Goal: Task Accomplishment & Management: Manage account settings

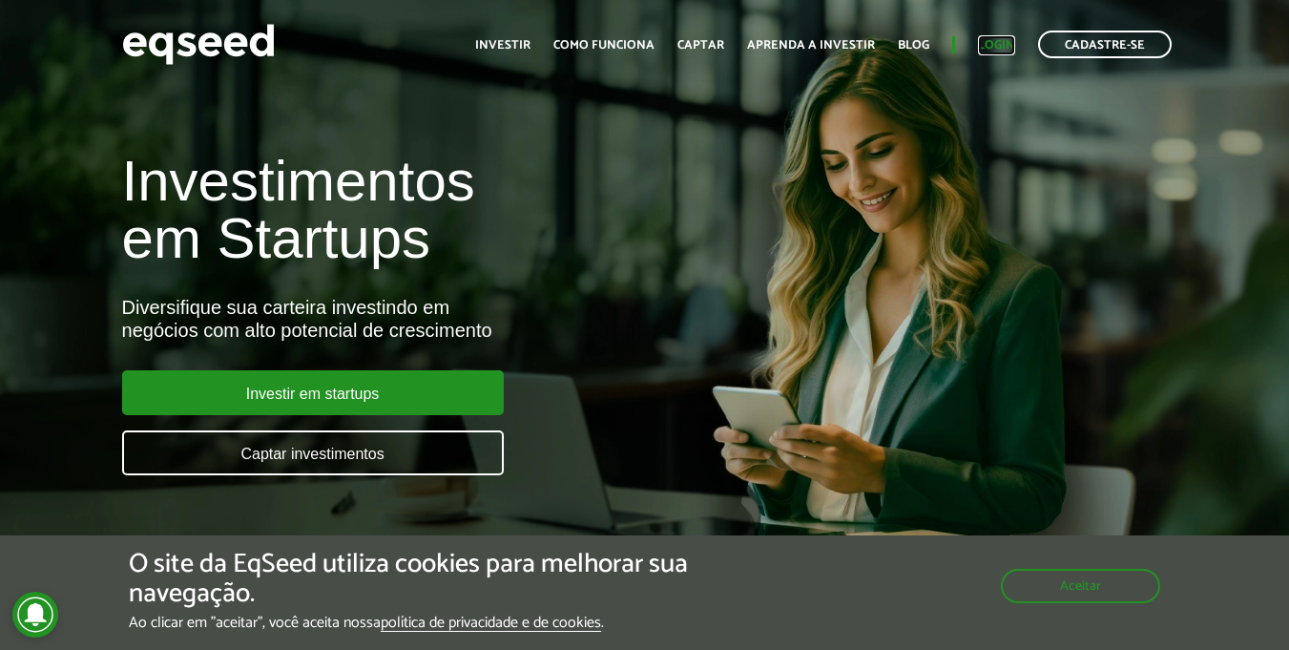
click at [996, 39] on link "Login" at bounding box center [996, 45] width 37 height 12
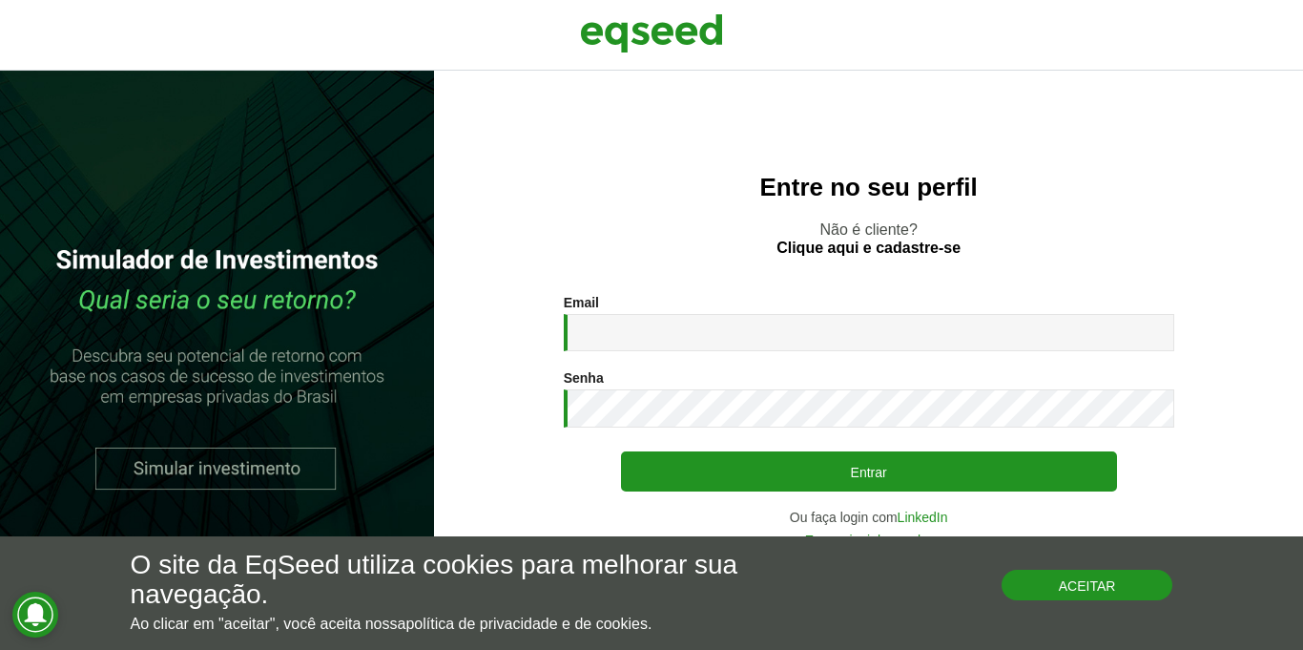
click at [1066, 584] on button "Aceitar" at bounding box center [1088, 585] width 172 height 31
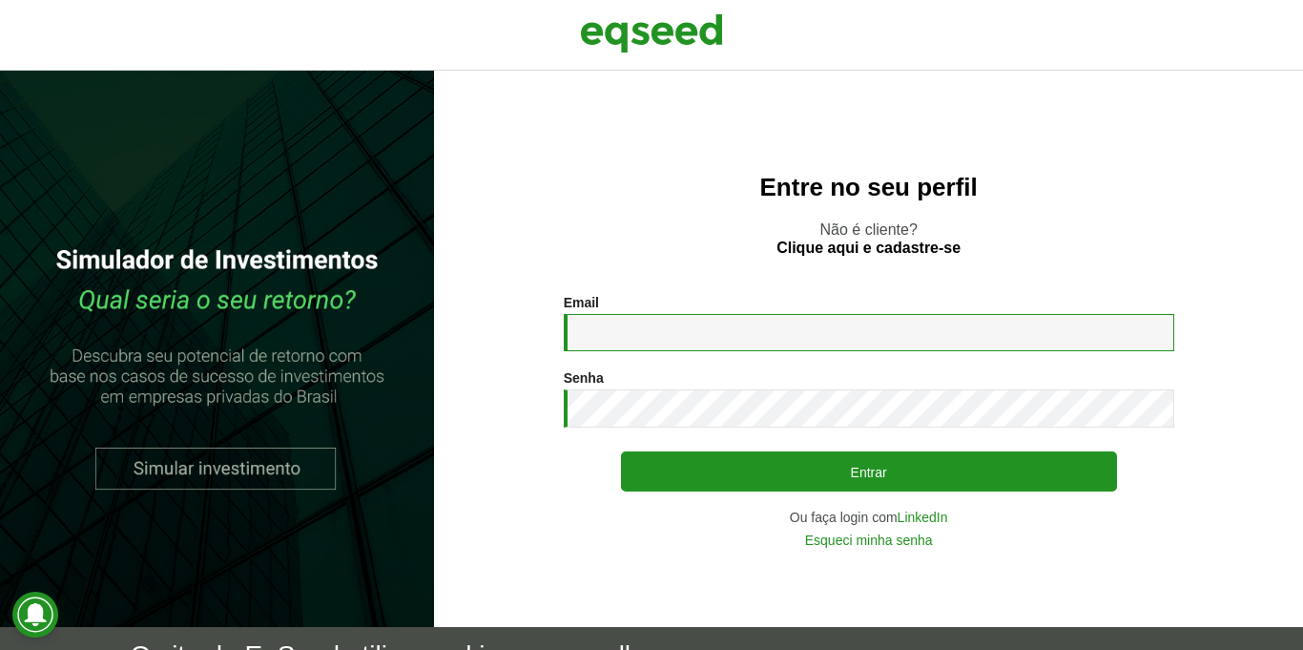
click at [593, 335] on input "Email *" at bounding box center [869, 332] width 611 height 37
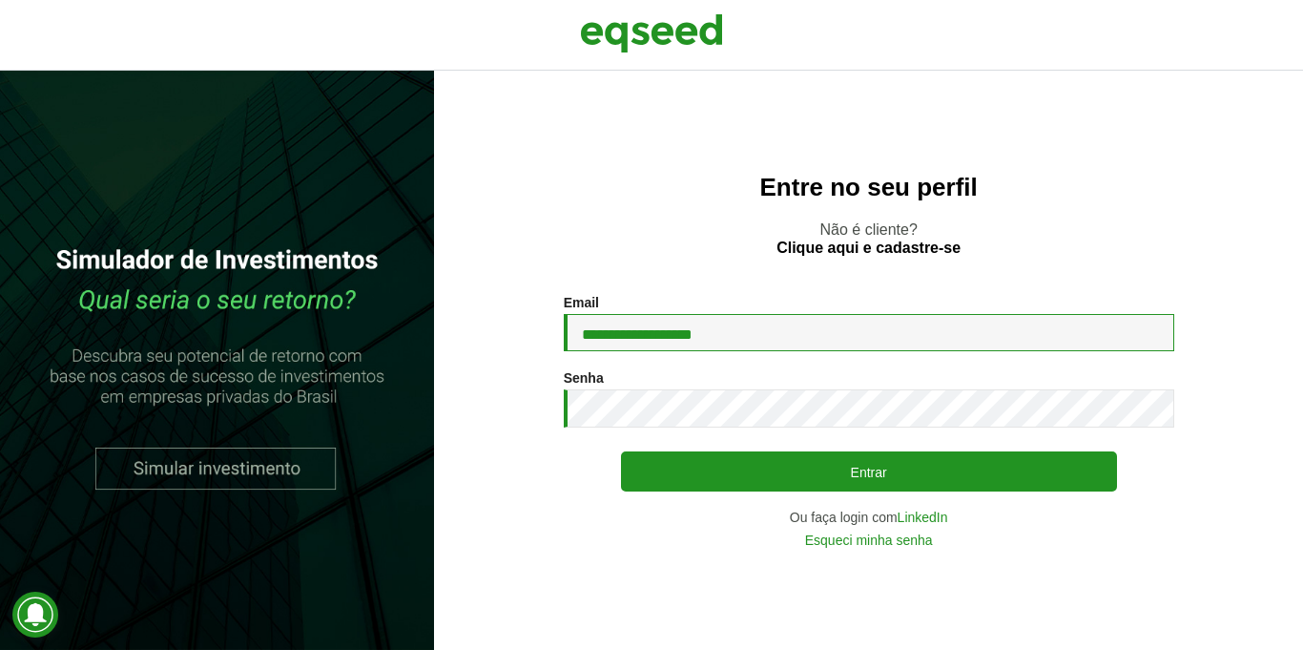
type input "**********"
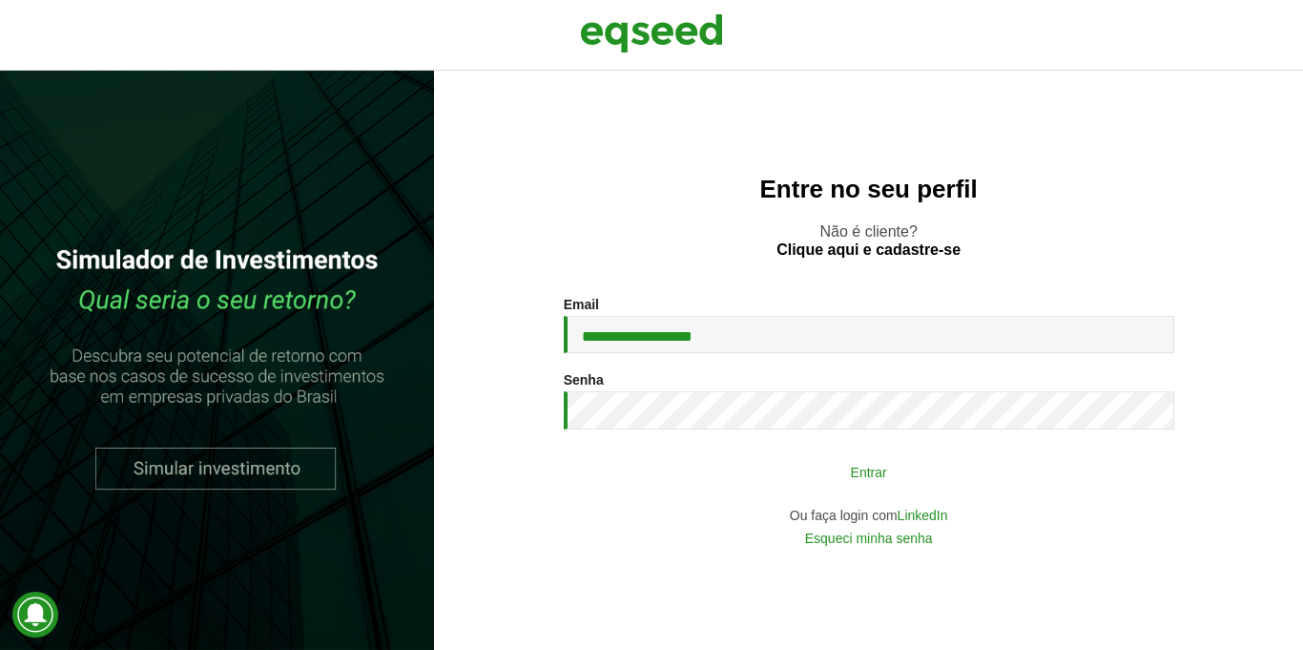
click at [852, 473] on button "Entrar" at bounding box center [869, 471] width 496 height 36
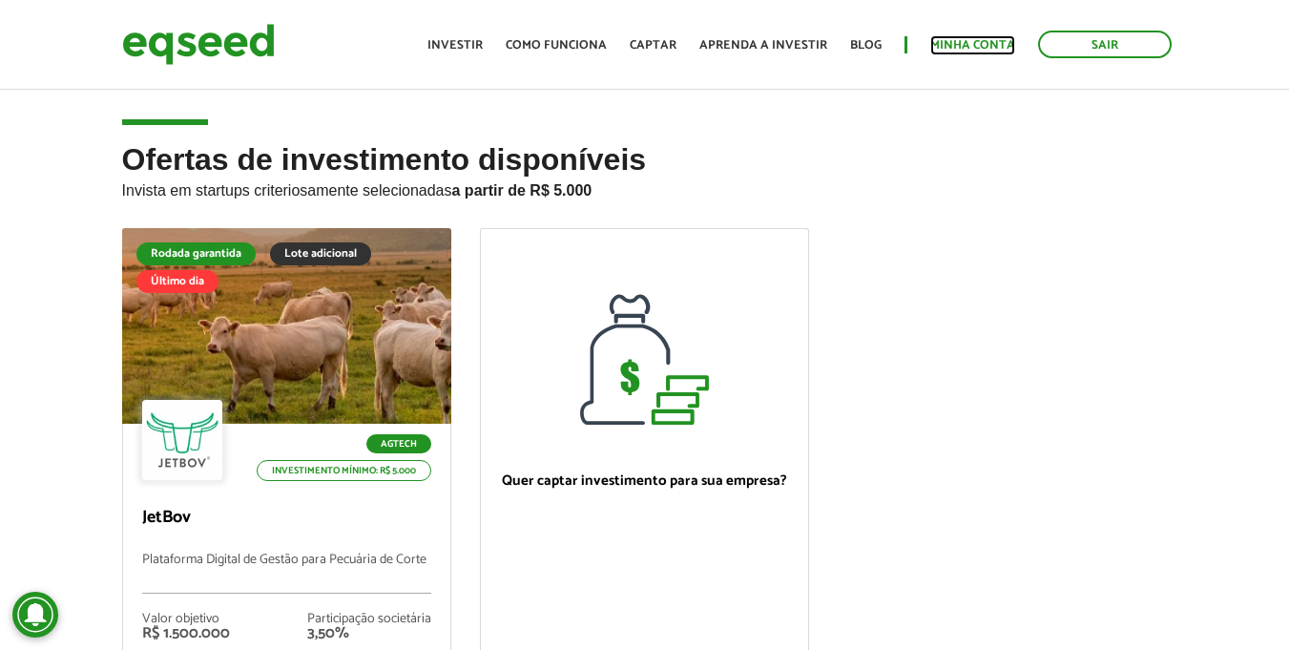
click at [962, 39] on link "Minha conta" at bounding box center [972, 45] width 85 height 12
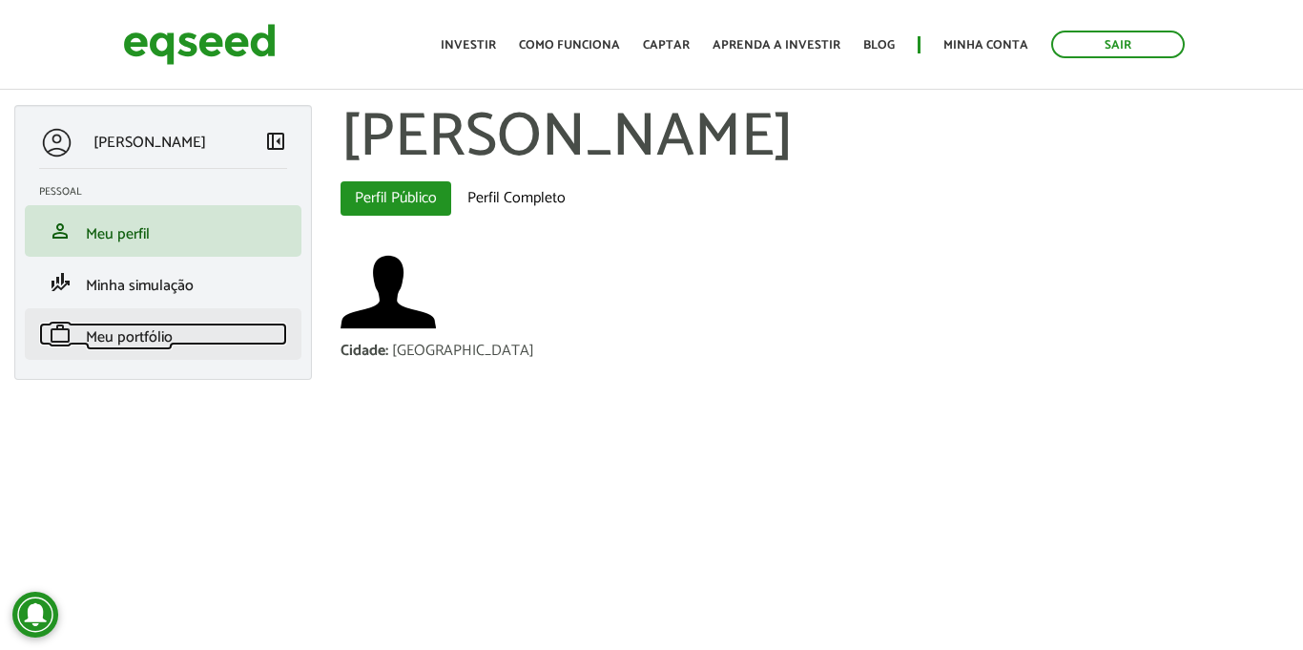
click at [144, 336] on span "Meu portfólio" at bounding box center [129, 337] width 87 height 26
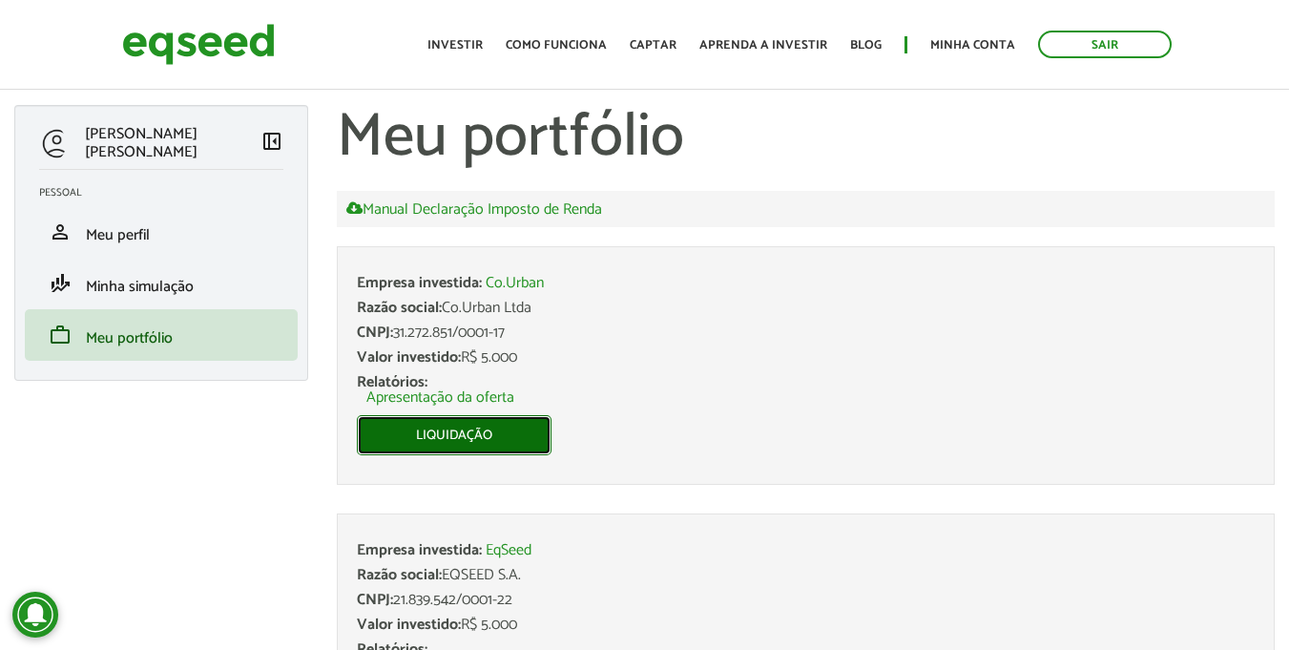
click at [456, 439] on link "Liquidação" at bounding box center [454, 435] width 195 height 40
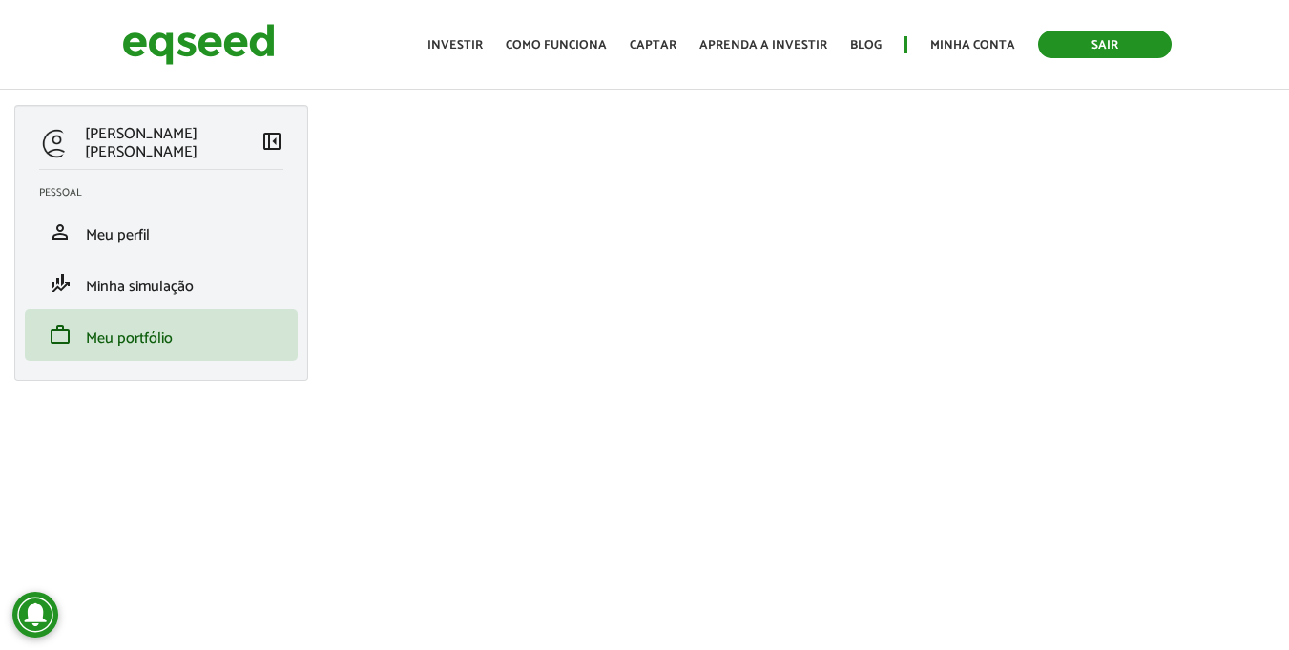
click at [1099, 36] on link "Sair" at bounding box center [1105, 45] width 134 height 28
